Goal: Information Seeking & Learning: Learn about a topic

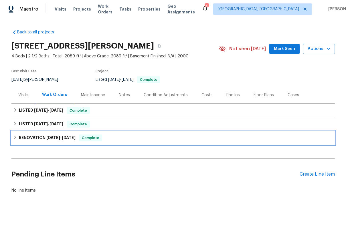
click at [31, 136] on h6 "RENOVATION [DATE] - [DATE]" at bounding box center [47, 138] width 57 height 7
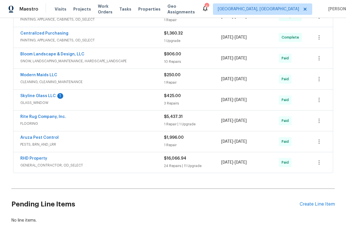
scroll to position [166, 0]
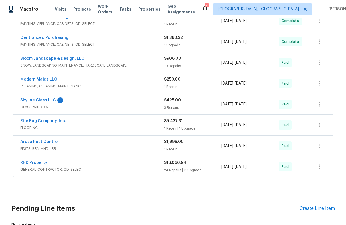
click at [54, 139] on span "Aruza Pest Control" at bounding box center [39, 142] width 38 height 6
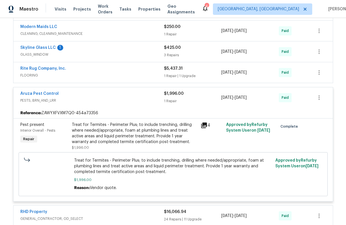
scroll to position [225, 0]
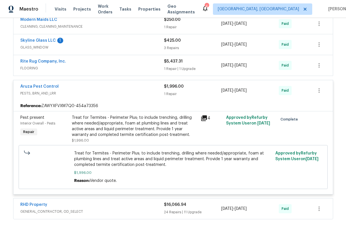
click at [203, 117] on icon at bounding box center [204, 119] width 6 height 6
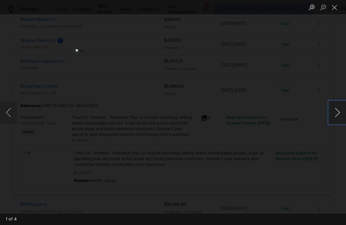
click at [336, 111] on button "Next image" at bounding box center [337, 112] width 17 height 23
click at [8, 111] on button "Previous image" at bounding box center [8, 112] width 17 height 23
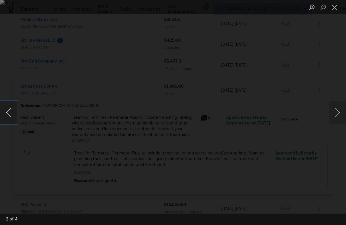
click at [8, 111] on button "Previous image" at bounding box center [8, 112] width 17 height 23
click at [39, 70] on div "Lightbox" at bounding box center [173, 112] width 346 height 225
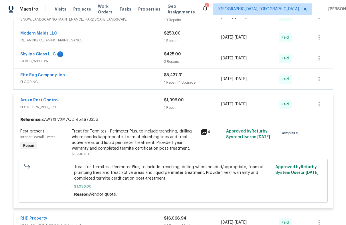
scroll to position [211, 0]
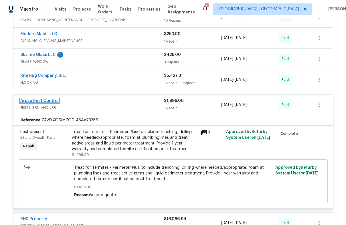
click at [45, 99] on link "Aruza Pest Control" at bounding box center [39, 101] width 38 height 4
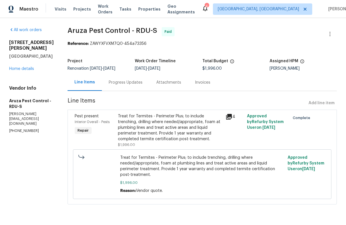
click at [201, 83] on div "Invoices" at bounding box center [202, 83] width 15 height 6
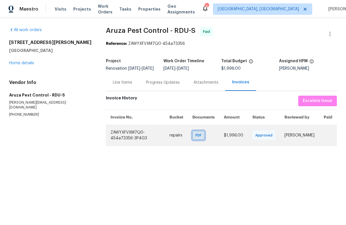
click at [199, 137] on span "PDF" at bounding box center [199, 136] width 8 height 6
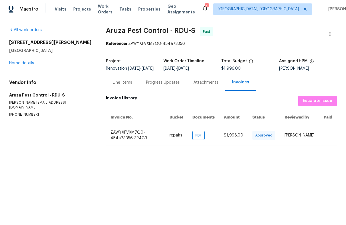
click at [190, 87] on div "Attachments" at bounding box center [206, 82] width 39 height 17
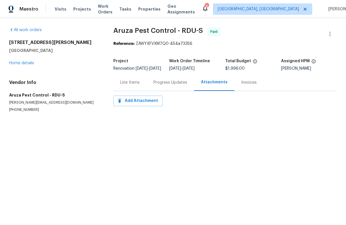
click at [129, 86] on div "Line Items" at bounding box center [129, 83] width 19 height 6
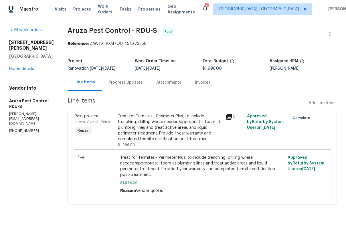
click at [166, 82] on div "Attachments" at bounding box center [168, 83] width 25 height 6
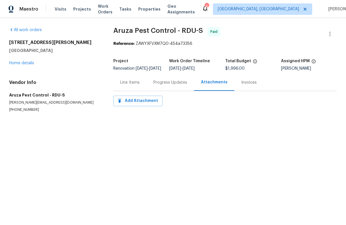
click at [138, 86] on div "Line Items" at bounding box center [129, 83] width 19 height 6
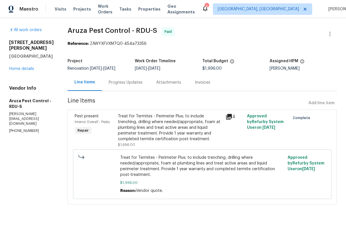
click at [230, 116] on icon at bounding box center [229, 117] width 6 height 6
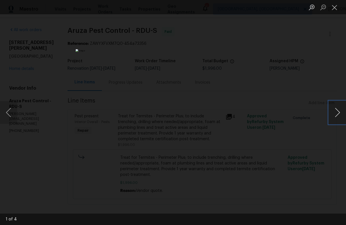
click at [337, 113] on button "Next image" at bounding box center [337, 112] width 17 height 23
click at [337, 114] on button "Next image" at bounding box center [337, 112] width 17 height 23
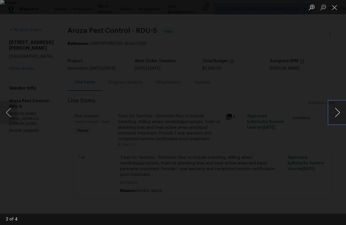
click at [337, 114] on button "Next image" at bounding box center [337, 112] width 17 height 23
click at [278, 193] on div "Lightbox" at bounding box center [173, 112] width 346 height 225
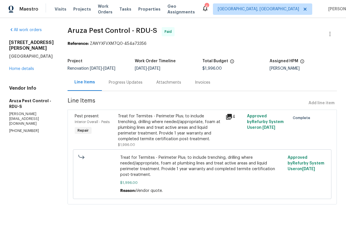
click at [125, 82] on div "Progress Updates" at bounding box center [126, 83] width 34 height 6
